Goal: Task Accomplishment & Management: Use online tool/utility

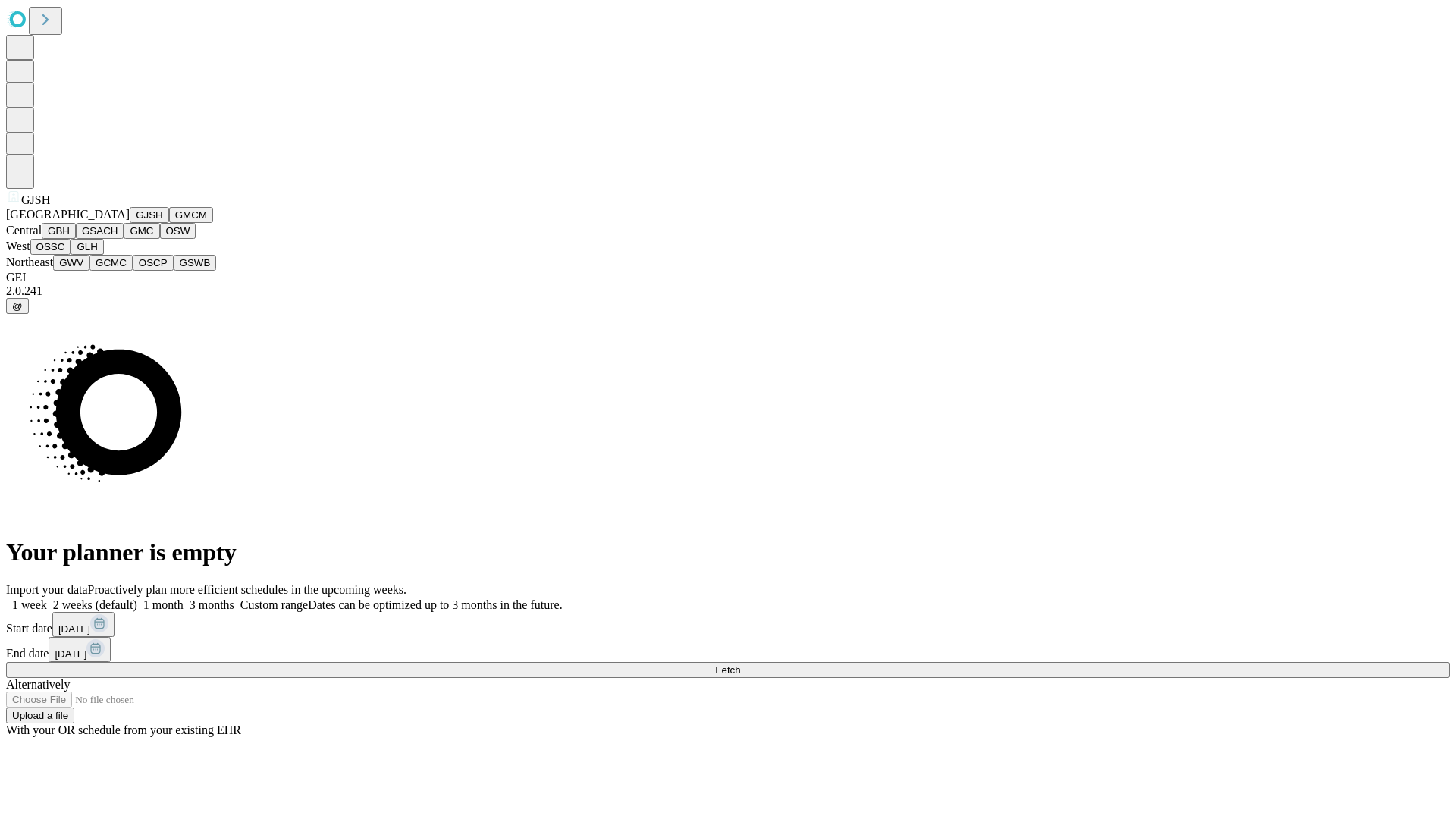
click at [130, 223] on button "GJSH" at bounding box center [149, 215] width 39 height 16
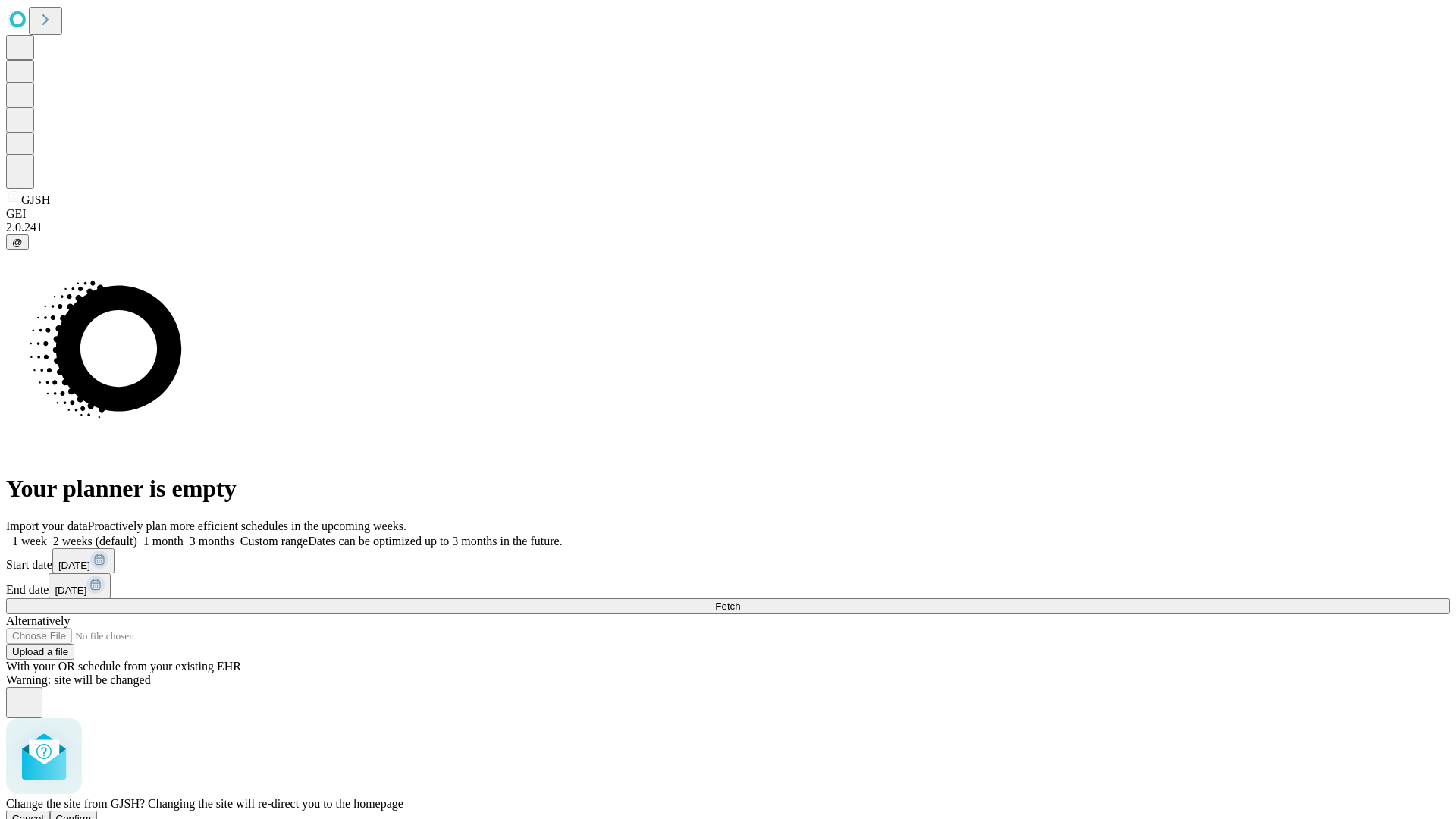
click at [92, 813] on span "Confirm" at bounding box center [74, 818] width 36 height 12
click at [47, 534] on label "1 week" at bounding box center [27, 540] width 41 height 13
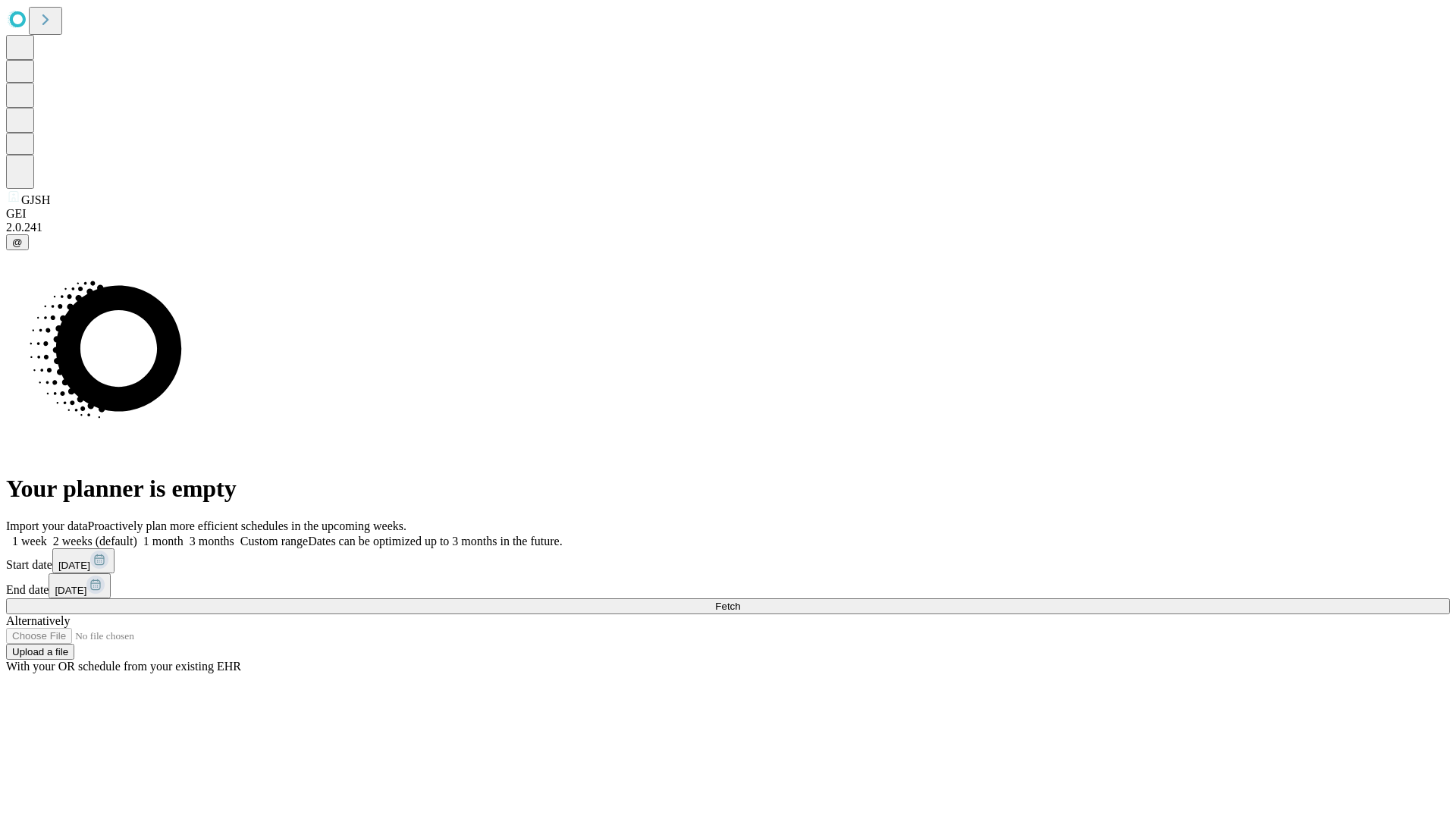
click at [740, 600] on span "Fetch" at bounding box center [727, 606] width 25 height 12
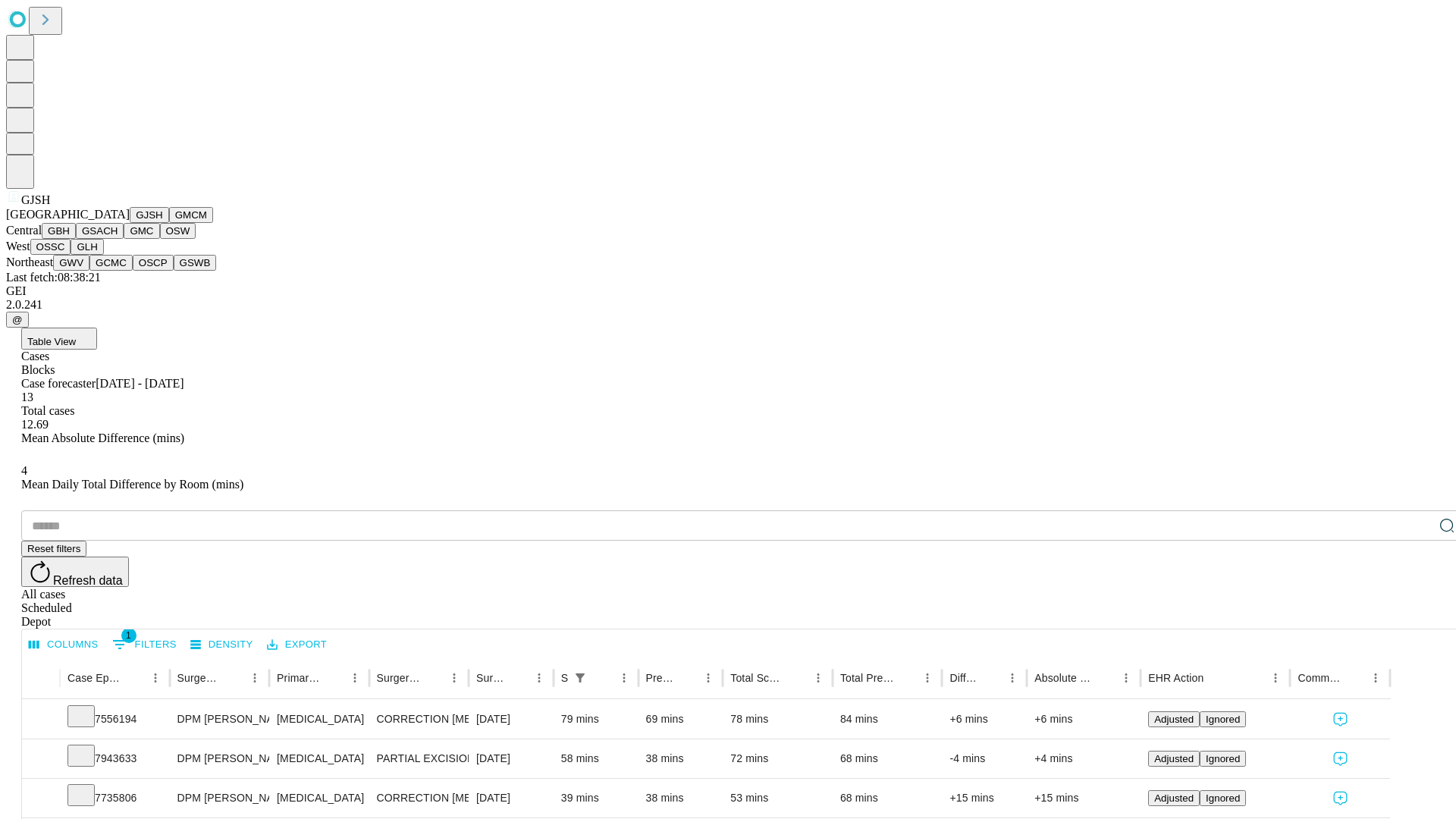
click at [169, 223] on button "GMCM" at bounding box center [190, 215] width 44 height 16
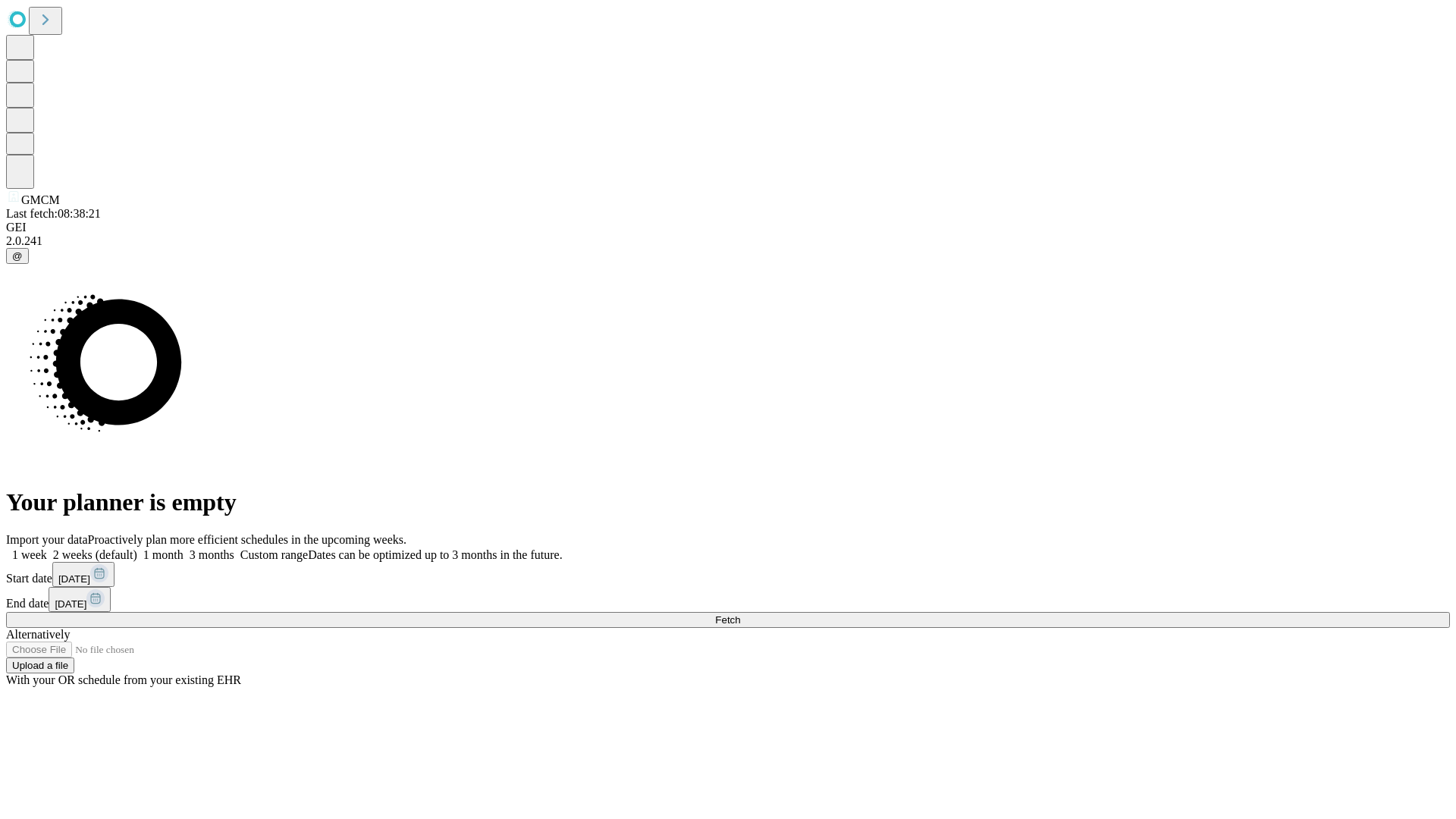
click at [47, 548] on label "1 week" at bounding box center [27, 555] width 41 height 13
click at [740, 614] on span "Fetch" at bounding box center [727, 619] width 25 height 12
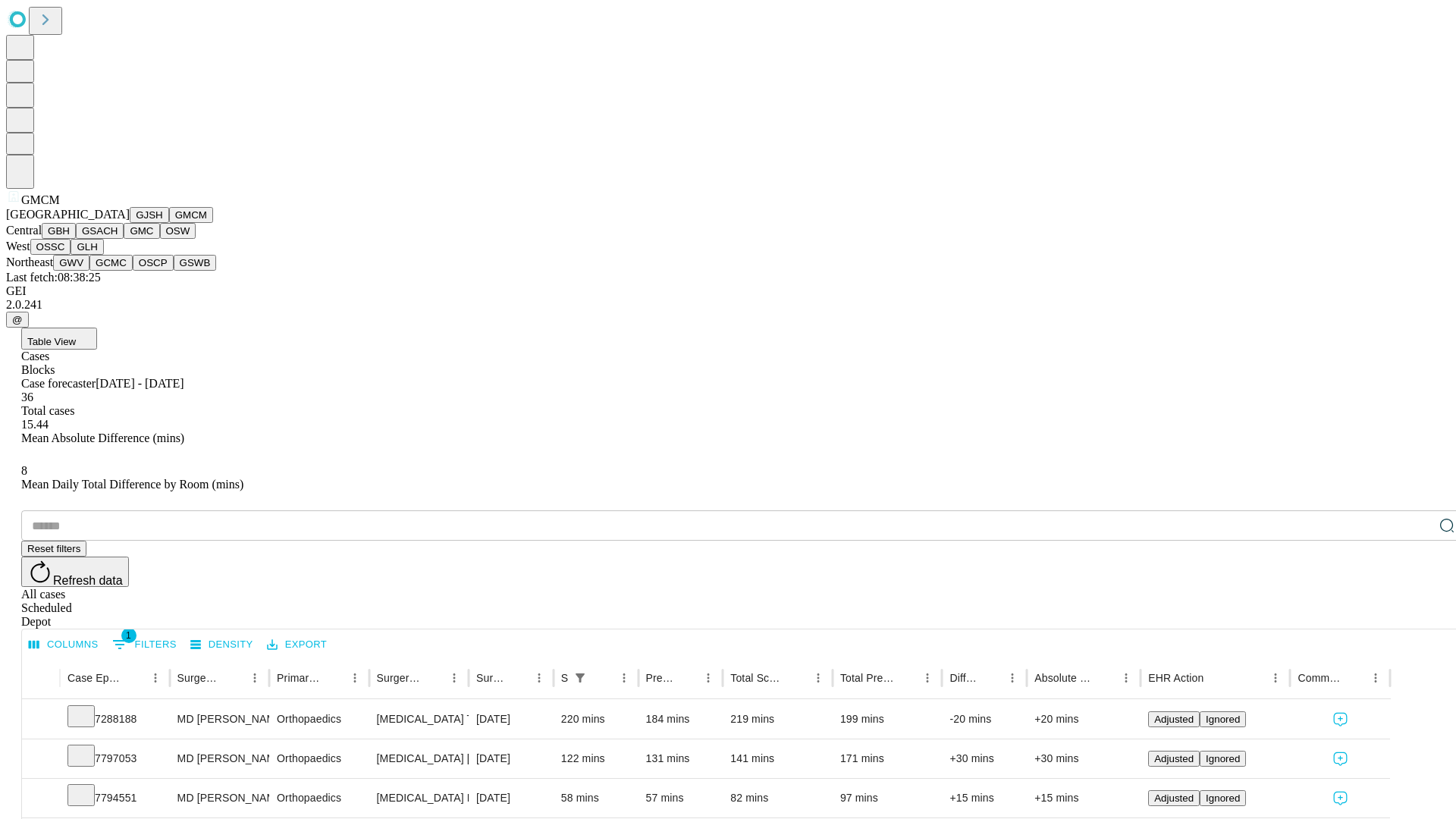
click at [76, 238] on button "GBH" at bounding box center [59, 231] width 34 height 16
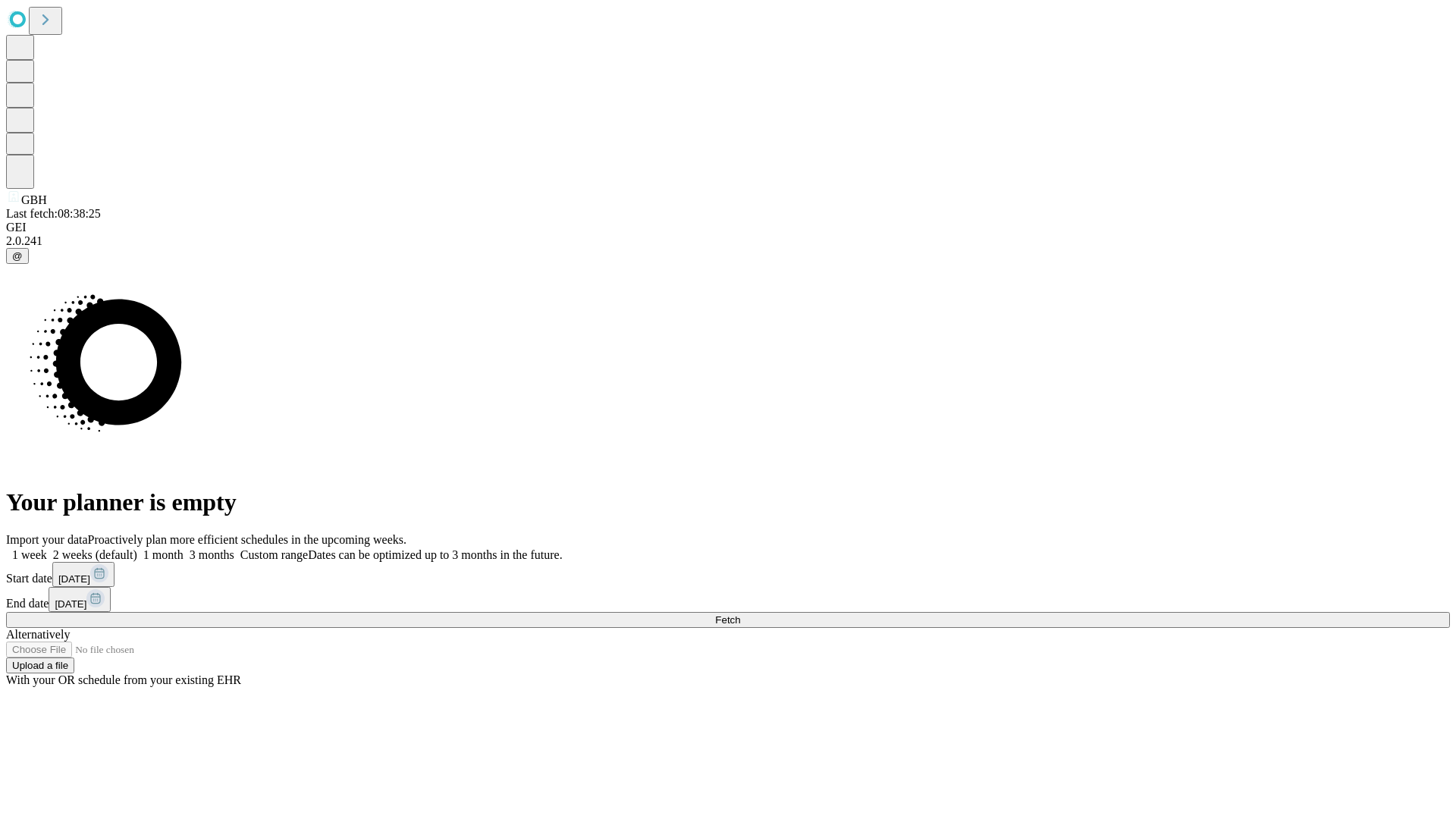
click at [47, 548] on label "1 week" at bounding box center [27, 555] width 41 height 13
click at [740, 614] on span "Fetch" at bounding box center [727, 619] width 25 height 12
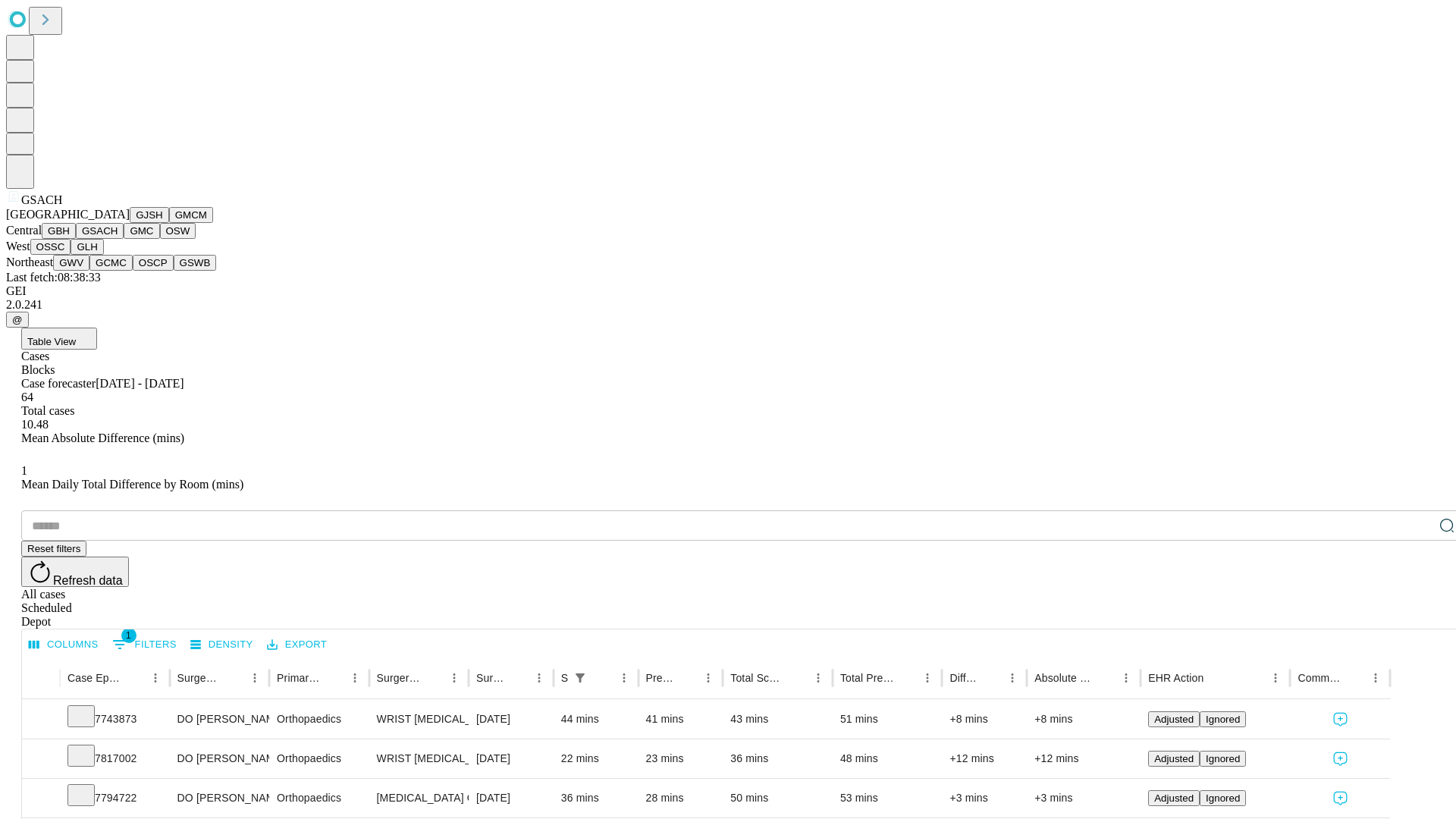
click at [123, 238] on button "GMC" at bounding box center [141, 231] width 36 height 16
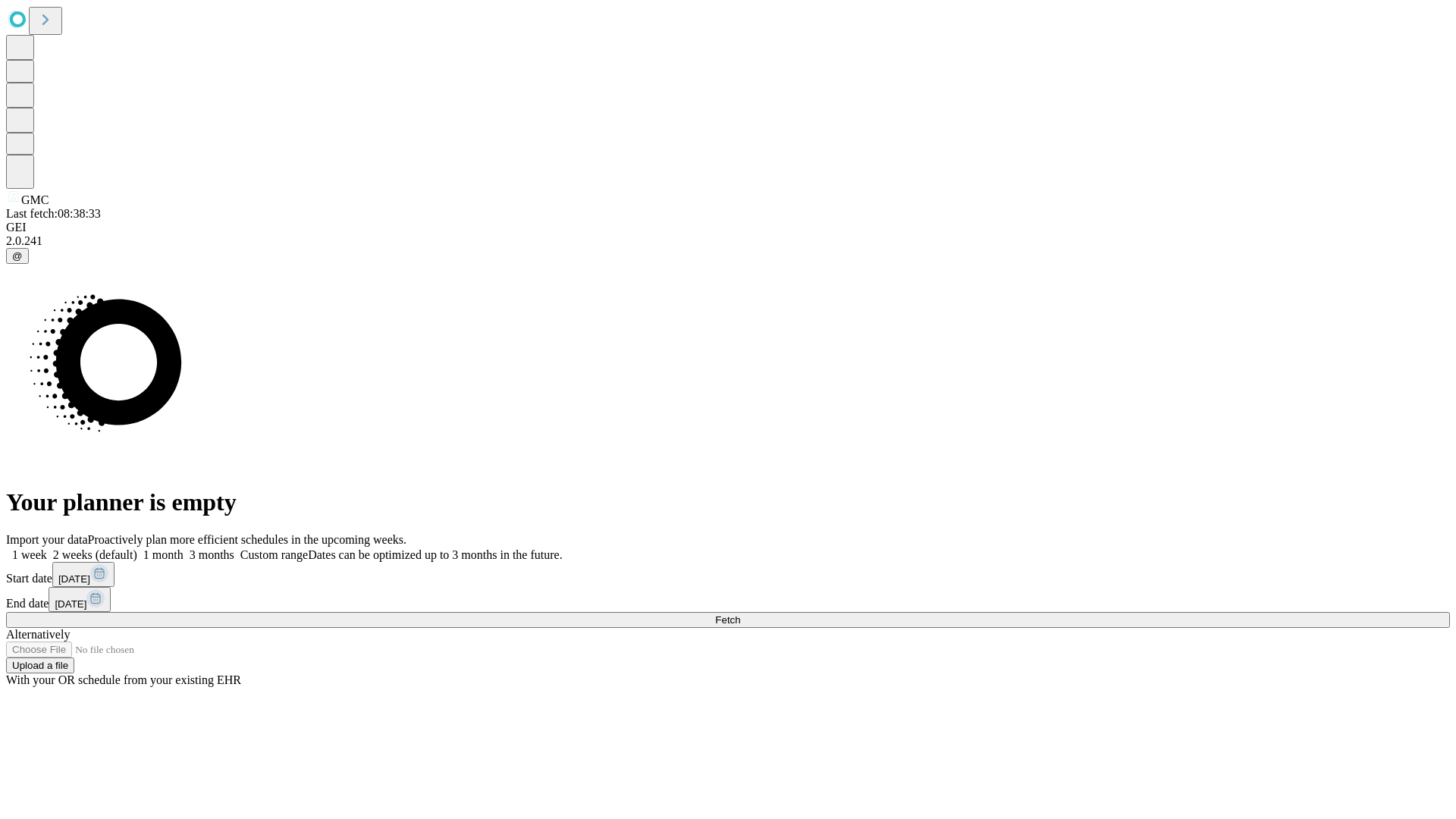
click at [47, 548] on label "1 week" at bounding box center [27, 555] width 41 height 13
click at [740, 614] on span "Fetch" at bounding box center [727, 619] width 25 height 12
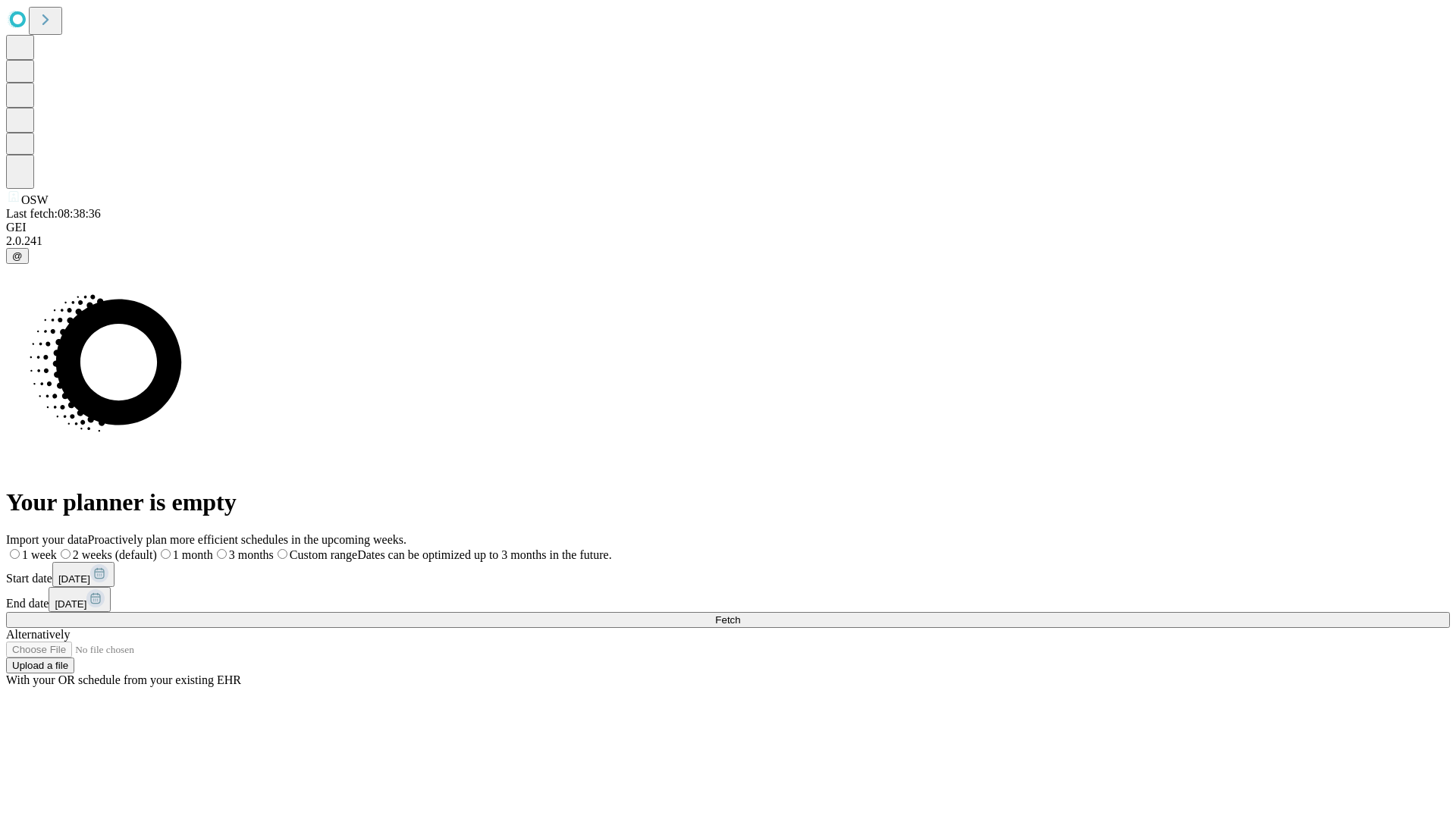
click at [740, 614] on span "Fetch" at bounding box center [727, 619] width 25 height 12
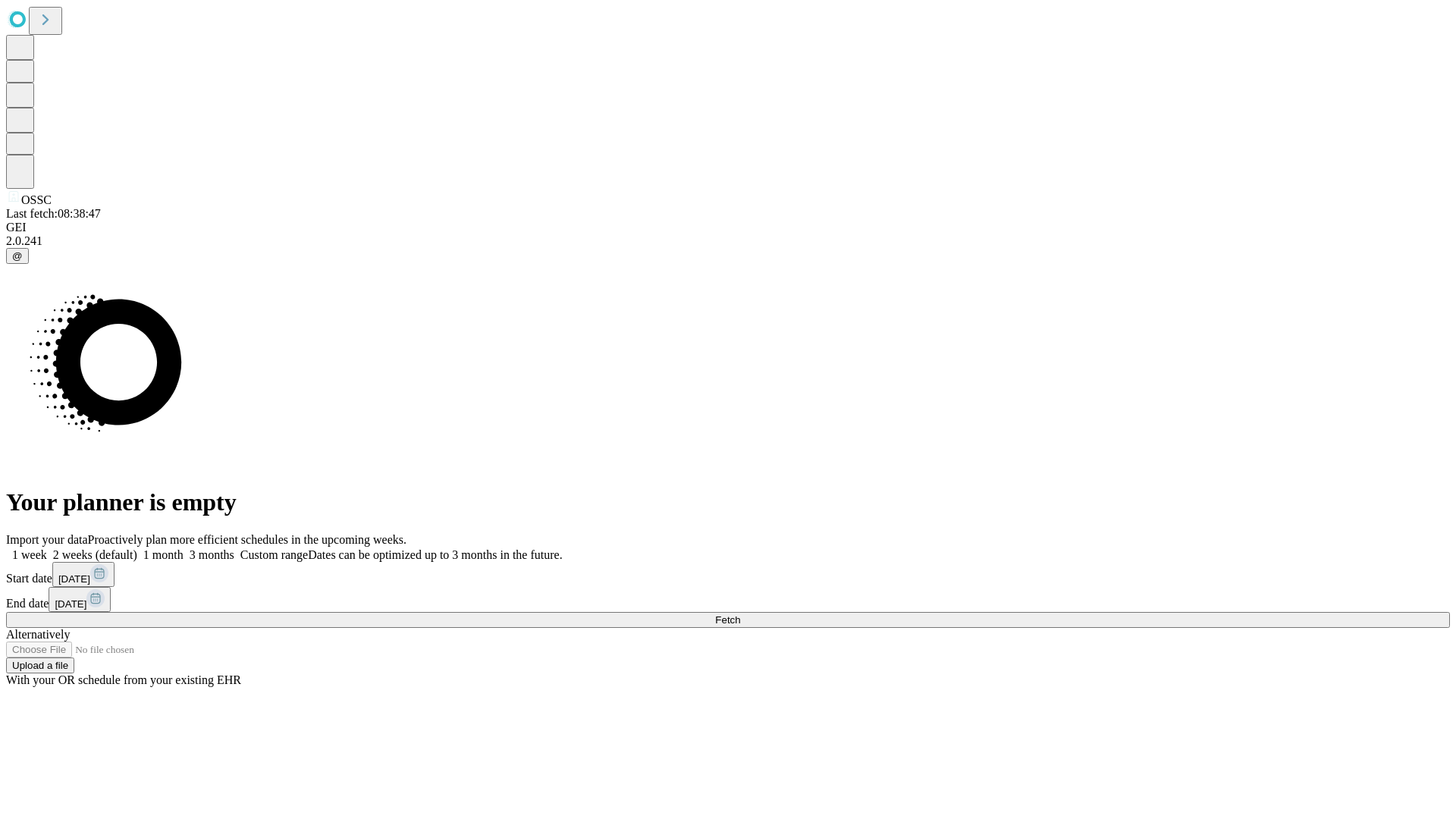
click at [47, 548] on label "1 week" at bounding box center [27, 555] width 41 height 13
click at [740, 614] on span "Fetch" at bounding box center [727, 619] width 25 height 12
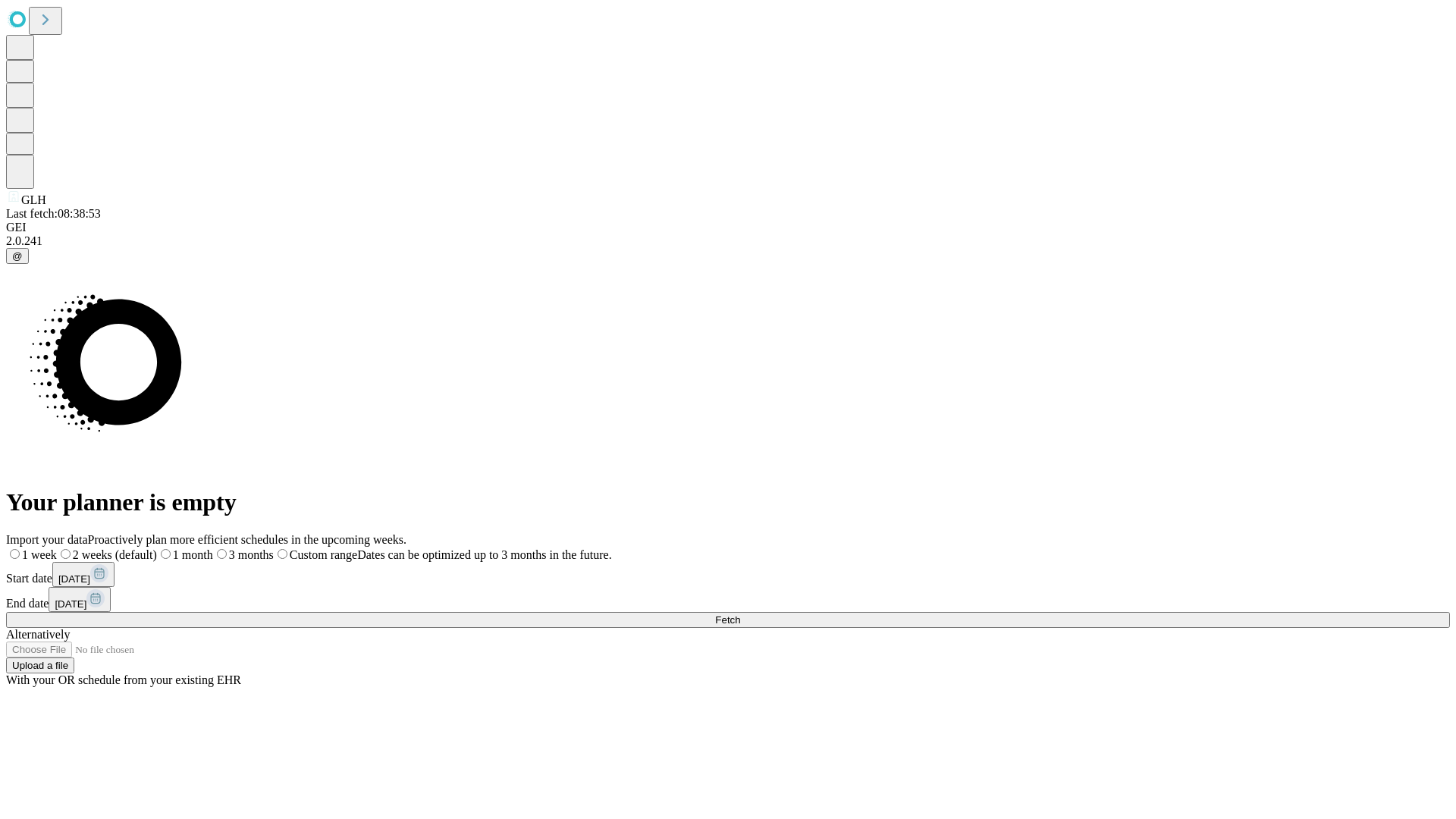
click at [57, 548] on label "1 week" at bounding box center [31, 555] width 51 height 13
click at [740, 614] on span "Fetch" at bounding box center [727, 619] width 25 height 12
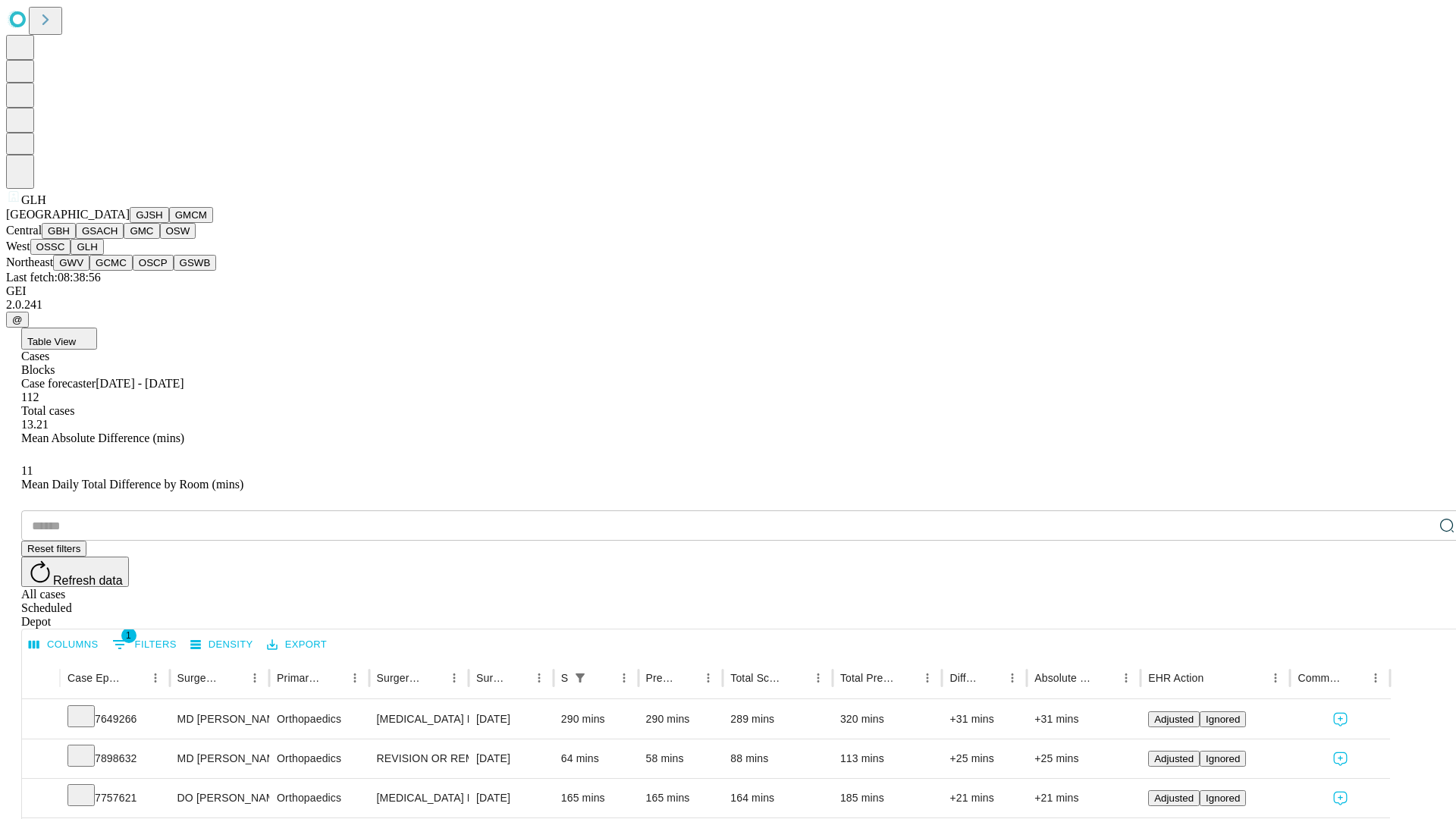
click at [89, 271] on button "GWV" at bounding box center [71, 263] width 37 height 16
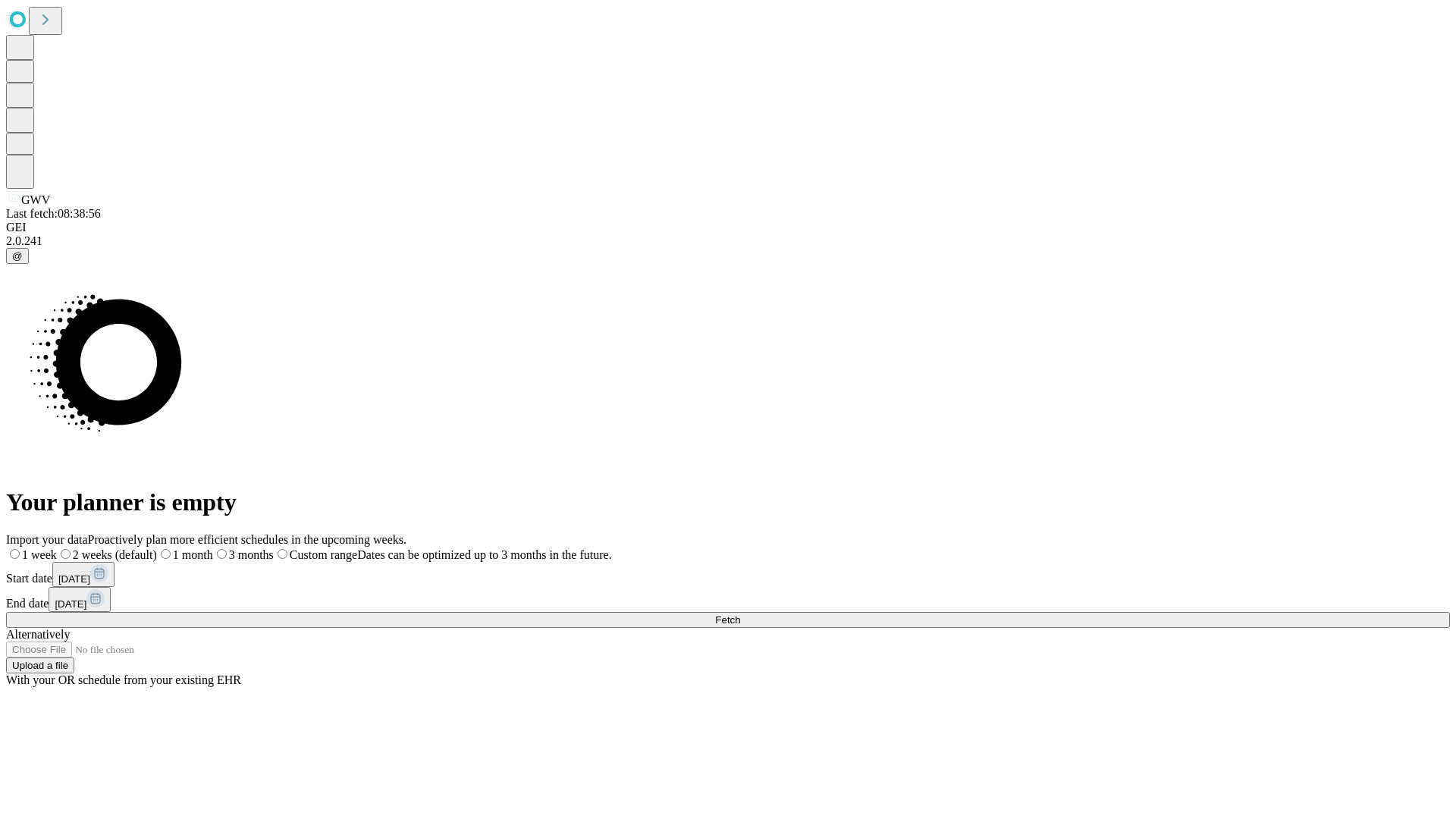
click at [57, 548] on label "1 week" at bounding box center [31, 555] width 51 height 13
click at [740, 614] on span "Fetch" at bounding box center [727, 619] width 25 height 12
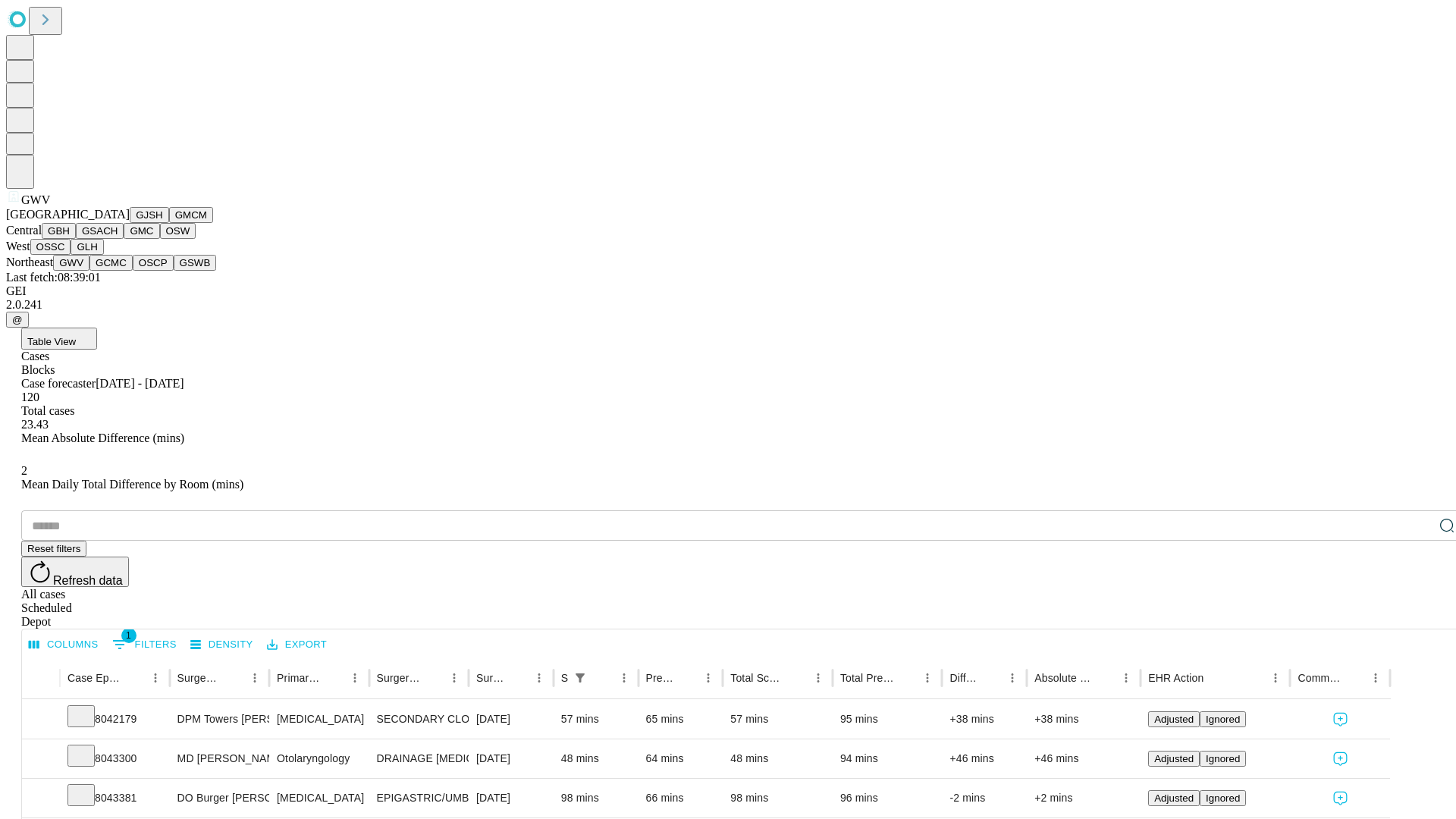
click at [118, 271] on button "GCMC" at bounding box center [111, 263] width 43 height 16
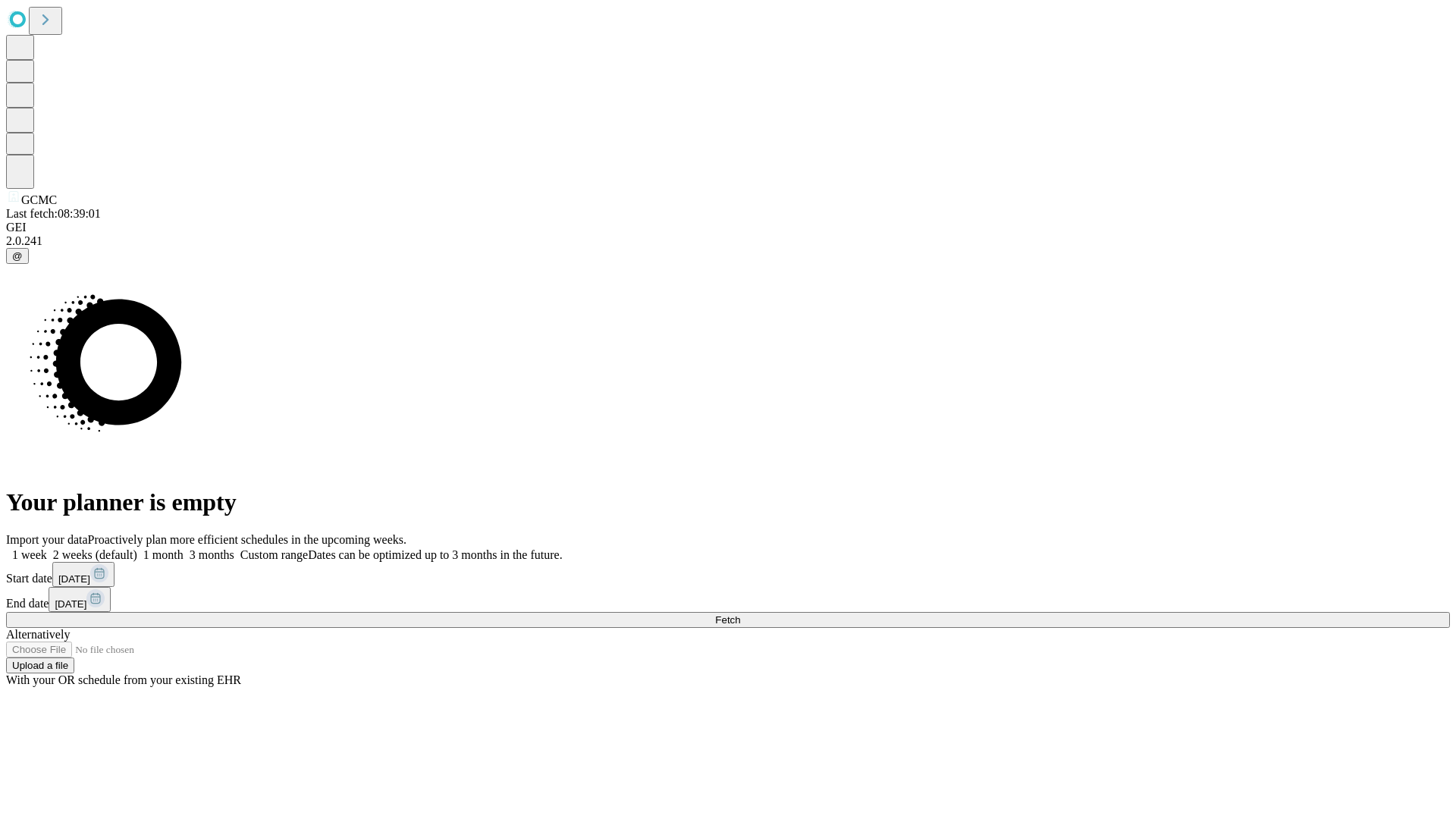
click at [47, 548] on label "1 week" at bounding box center [27, 555] width 41 height 13
click at [740, 614] on span "Fetch" at bounding box center [727, 619] width 25 height 12
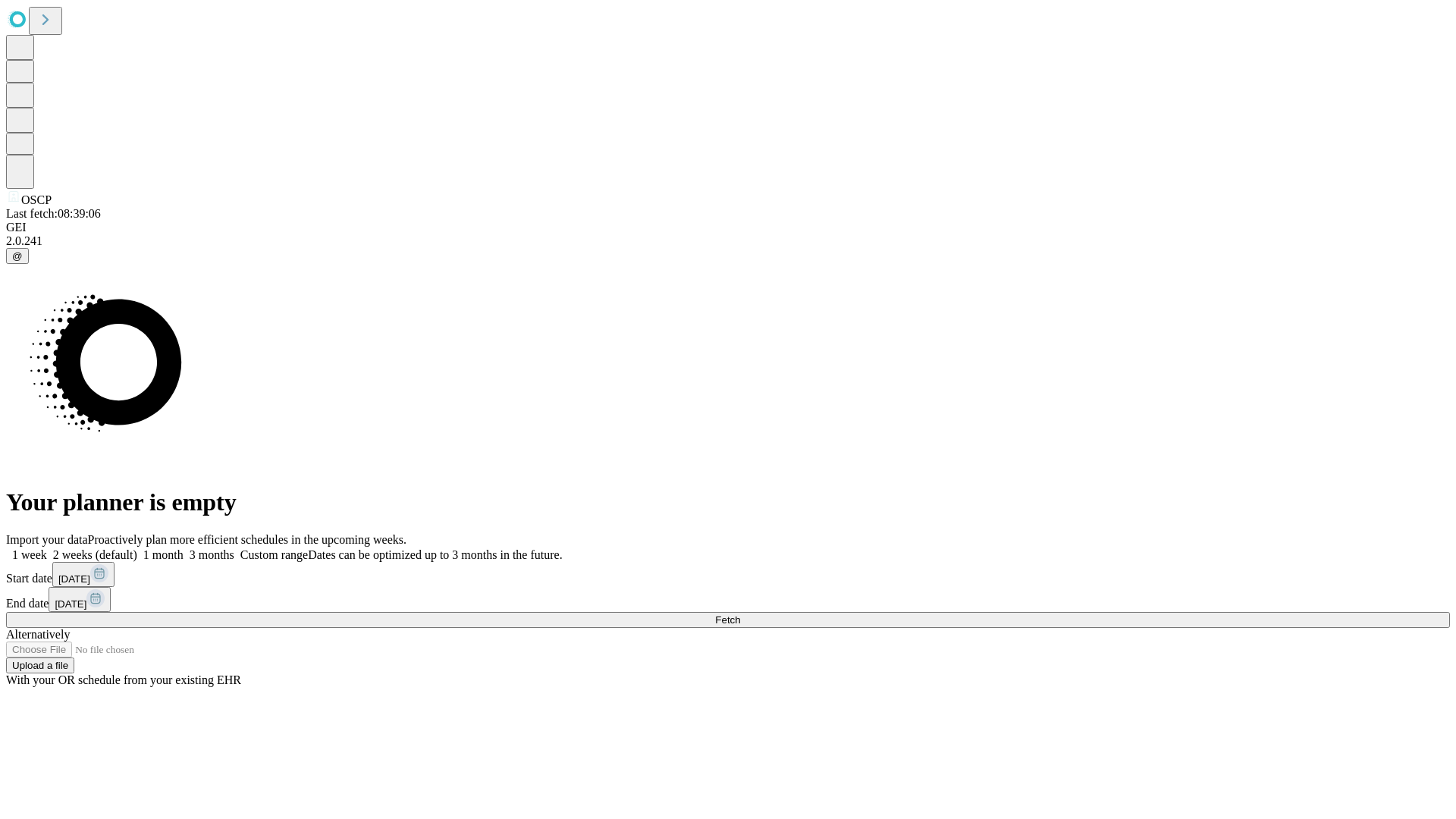
click at [47, 548] on label "1 week" at bounding box center [27, 555] width 41 height 13
click at [740, 614] on span "Fetch" at bounding box center [727, 619] width 25 height 12
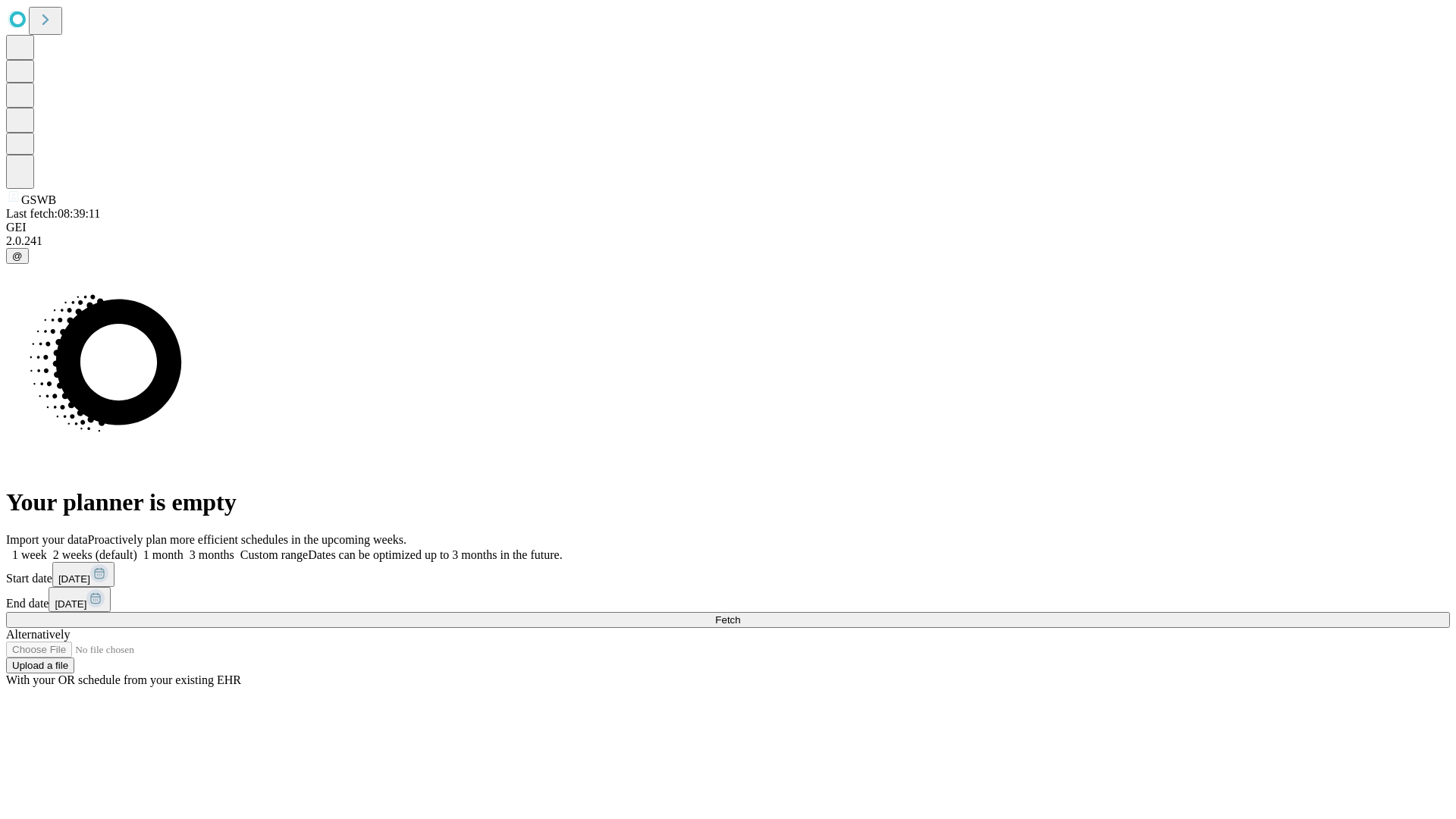
click at [47, 548] on label "1 week" at bounding box center [27, 555] width 41 height 13
click at [740, 614] on span "Fetch" at bounding box center [727, 619] width 25 height 12
